Goal: Task Accomplishment & Management: Manage account settings

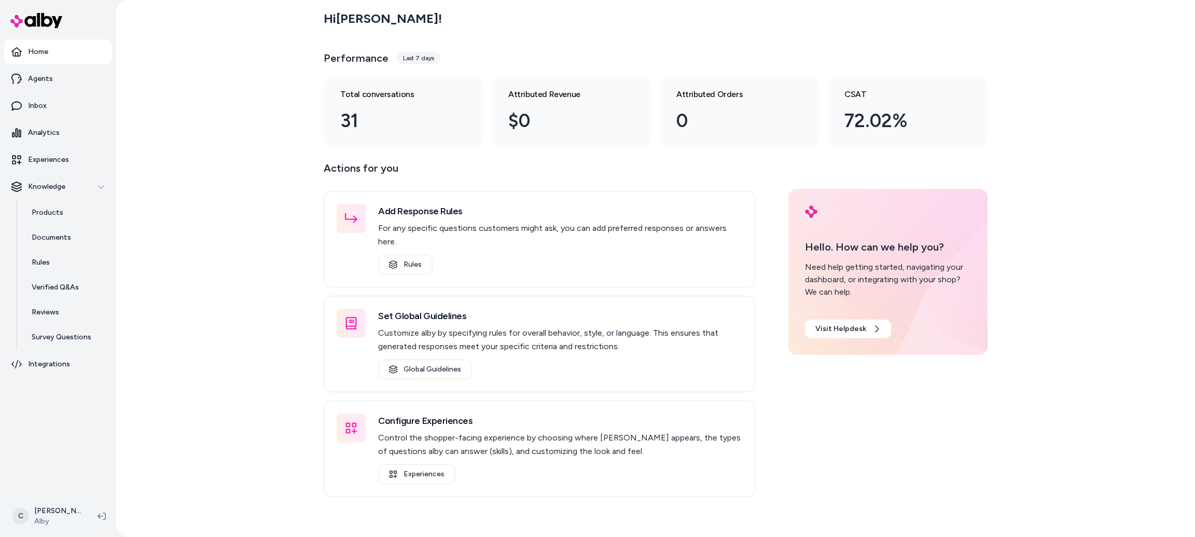
click at [50, 514] on html "Home Agents Inbox Analytics Experiences Knowledge Products Documents Rules Veri…" at bounding box center [597, 268] width 1195 height 537
click at [72, 369] on div "Shortcuts ⌘K" at bounding box center [91, 367] width 160 height 25
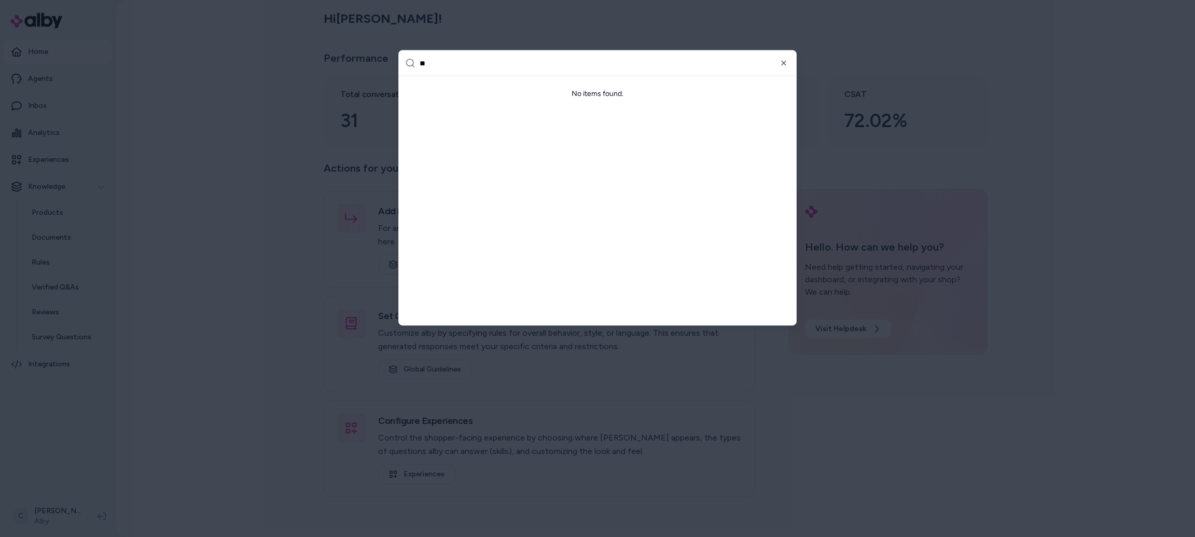
type input "*"
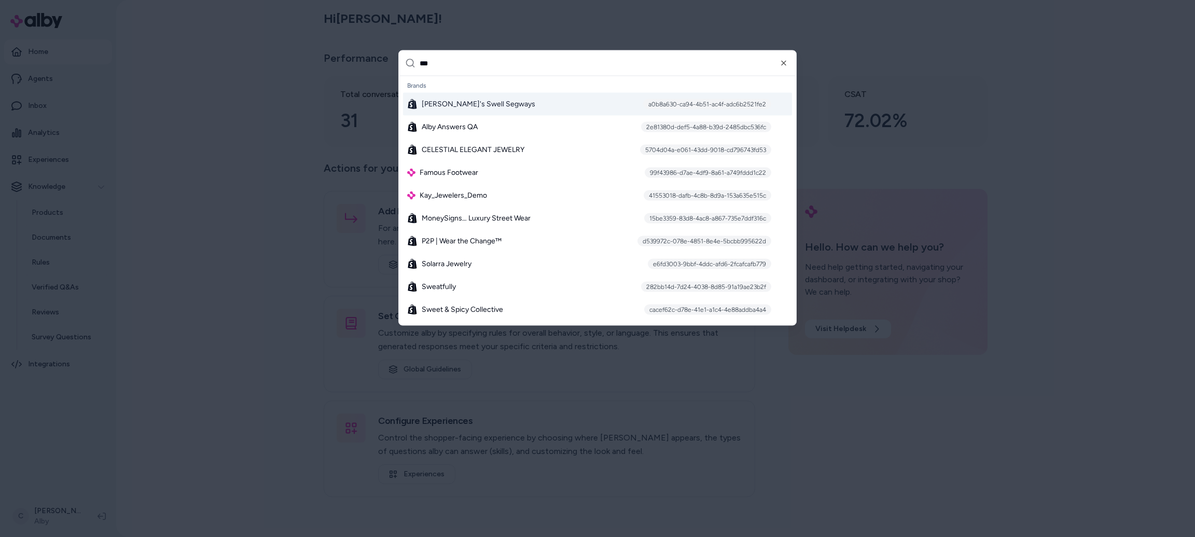
type input "****"
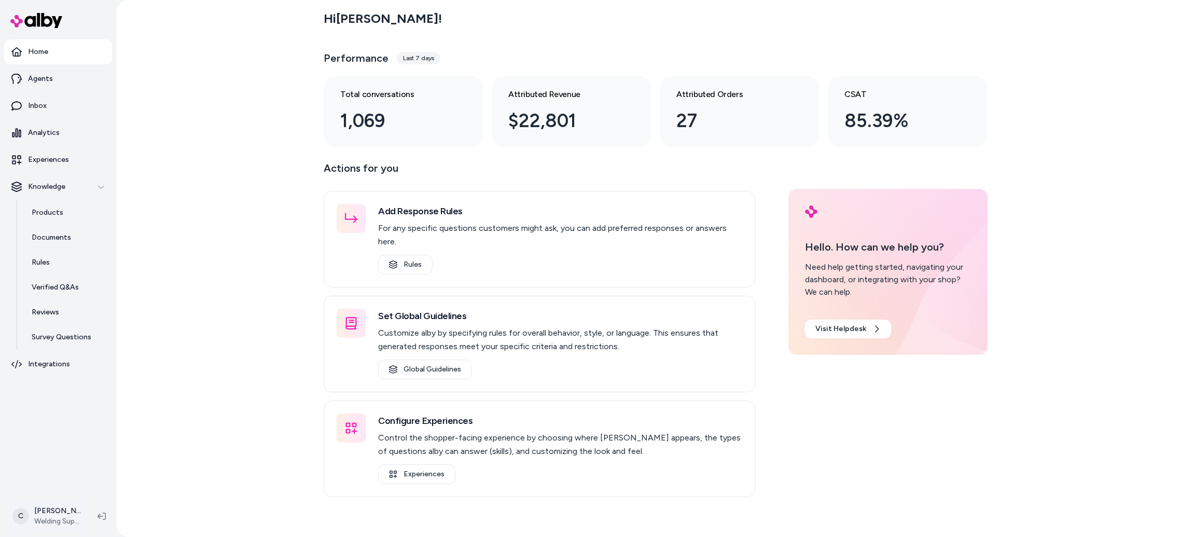
click at [53, 508] on html "Home Agents Inbox Analytics Experiences Knowledge Products Documents Rules Veri…" at bounding box center [597, 268] width 1195 height 537
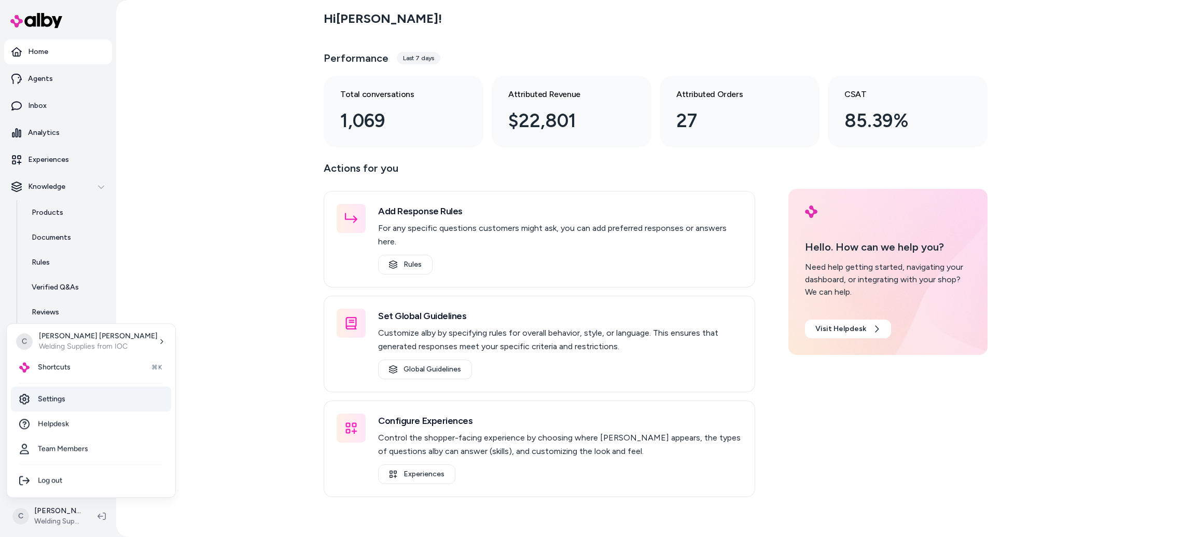
click at [73, 398] on link "Settings" at bounding box center [91, 398] width 160 height 25
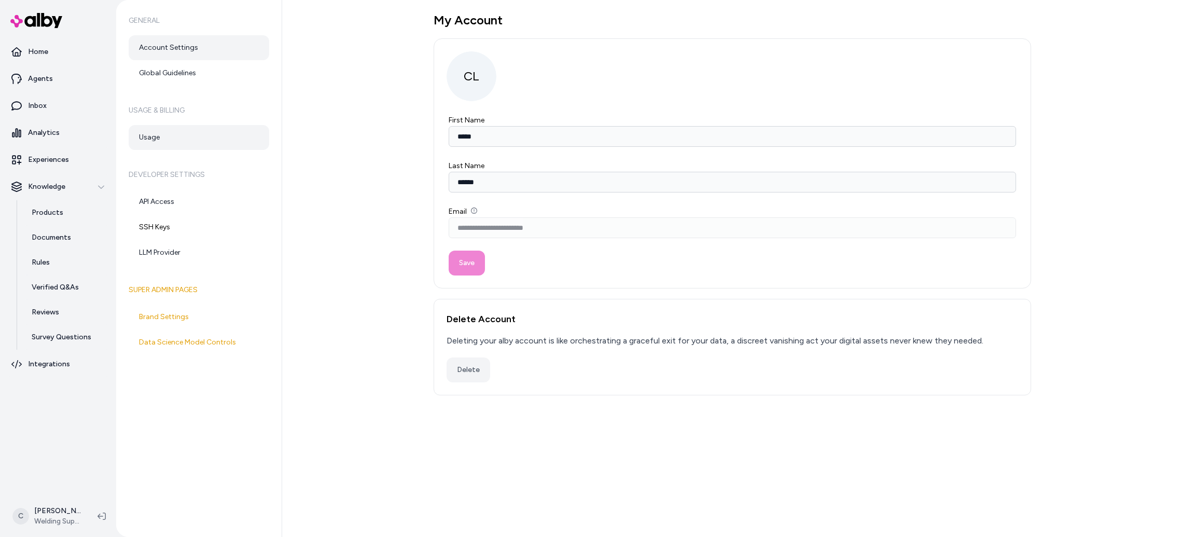
click at [178, 132] on link "Usage" at bounding box center [199, 137] width 141 height 25
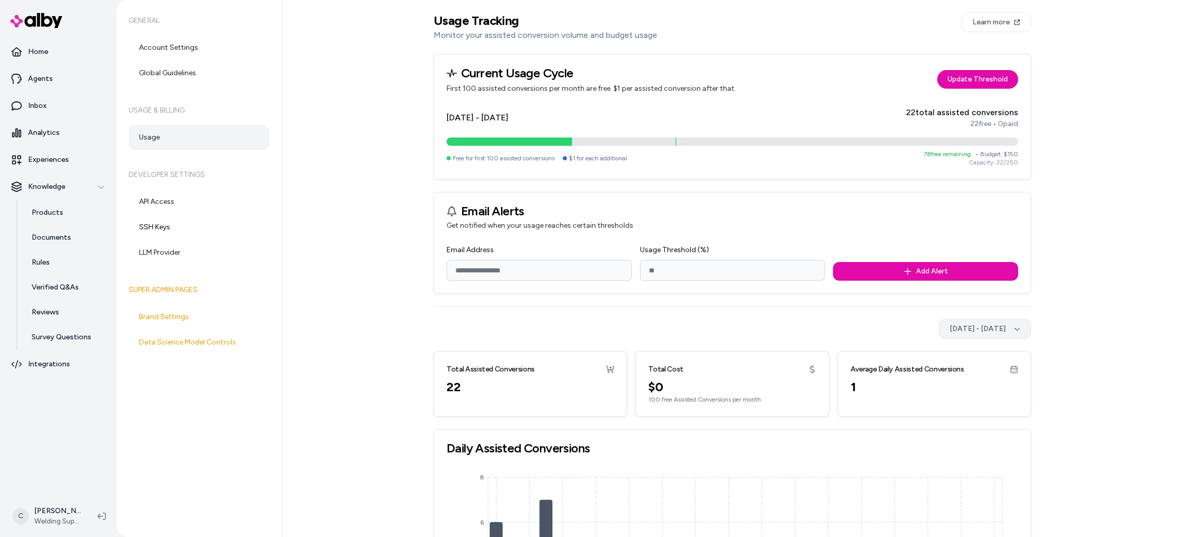
click at [953, 330] on button "[DATE] - [DATE]" at bounding box center [985, 329] width 92 height 20
